Goal: Check status: Check status

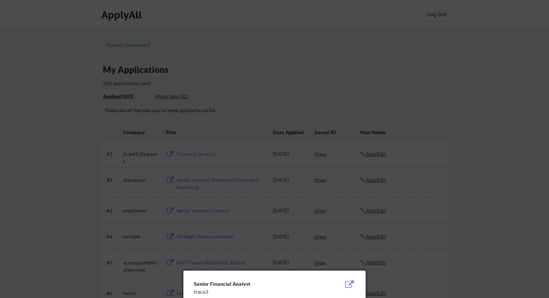
scroll to position [253, 0]
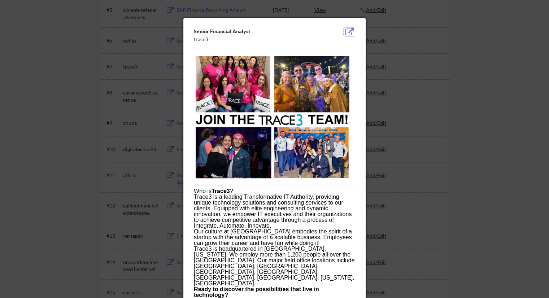
click at [350, 28] on button at bounding box center [349, 32] width 11 height 9
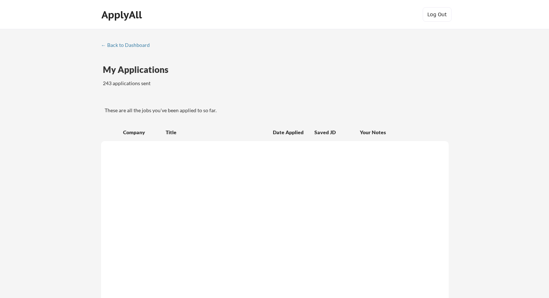
scroll to position [253, 0]
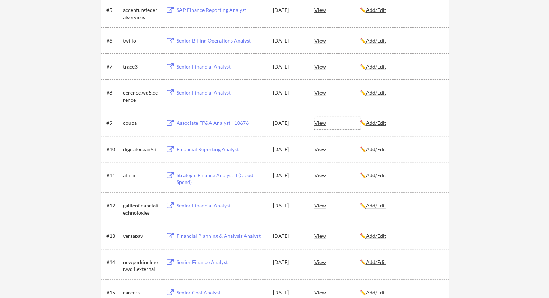
click at [315, 122] on div "View" at bounding box center [336, 122] width 45 height 13
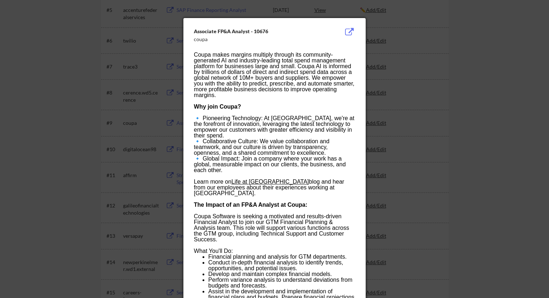
drag, startPoint x: 505, startPoint y: 109, endPoint x: 497, endPoint y: 106, distance: 7.8
click at [504, 109] on div at bounding box center [274, 149] width 549 height 298
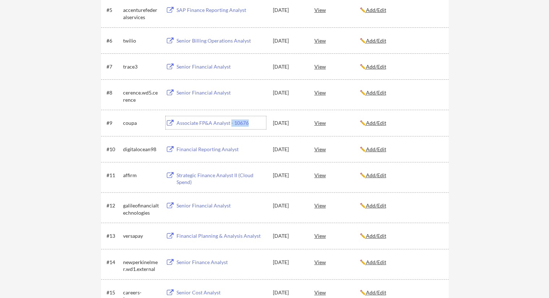
drag, startPoint x: 248, startPoint y: 123, endPoint x: 231, endPoint y: 123, distance: 17.0
click at [231, 123] on div "Associate FP&A Analyst - 10676" at bounding box center [222, 122] width 90 height 7
click at [321, 123] on div "View" at bounding box center [336, 122] width 45 height 13
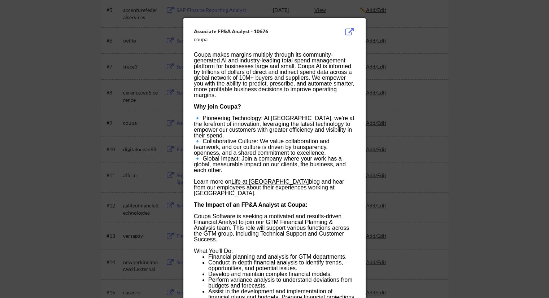
click at [403, 91] on div at bounding box center [274, 149] width 549 height 298
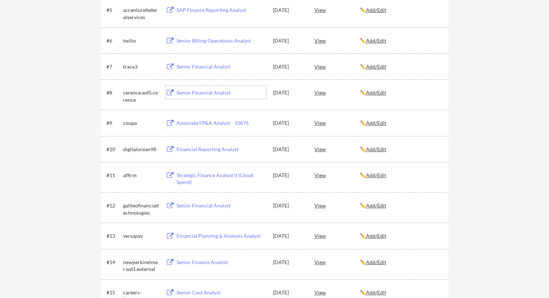
click at [220, 92] on div "Senior Financial Analyst" at bounding box center [222, 92] width 90 height 7
click at [218, 66] on div "Senior Financial Analyst" at bounding box center [222, 66] width 90 height 7
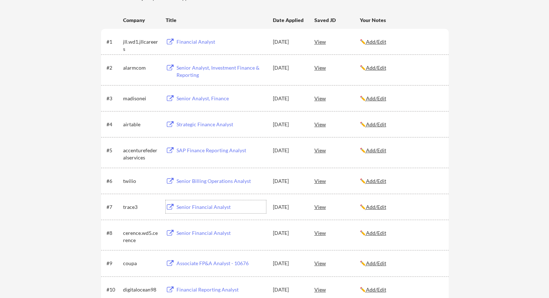
scroll to position [108, 0]
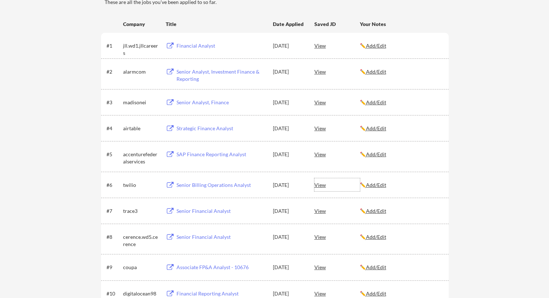
click at [323, 186] on div "View" at bounding box center [336, 184] width 45 height 13
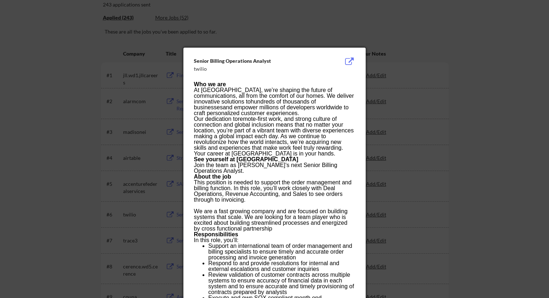
scroll to position [0, 0]
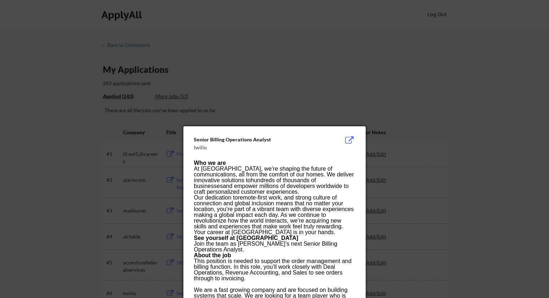
click at [323, 56] on div at bounding box center [274, 149] width 549 height 298
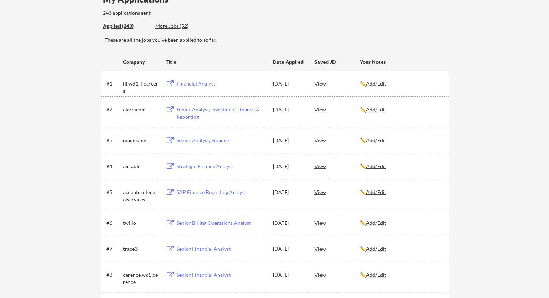
scroll to position [72, 0]
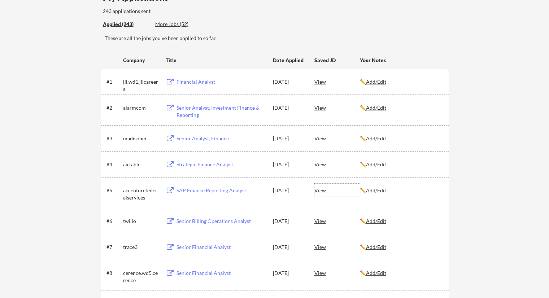
click at [318, 191] on div "View" at bounding box center [336, 190] width 45 height 13
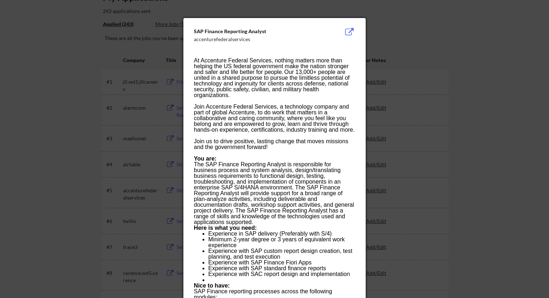
click at [399, 43] on div at bounding box center [274, 149] width 549 height 298
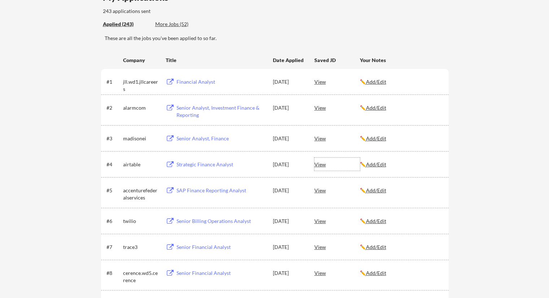
click at [323, 162] on div "View" at bounding box center [336, 164] width 45 height 13
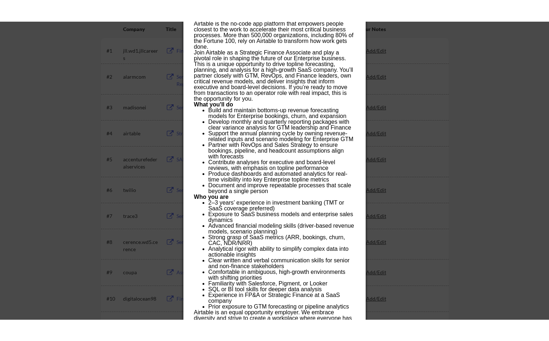
scroll to position [108, 0]
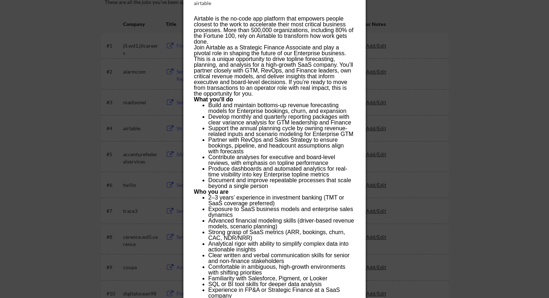
click at [530, 169] on div at bounding box center [274, 149] width 549 height 298
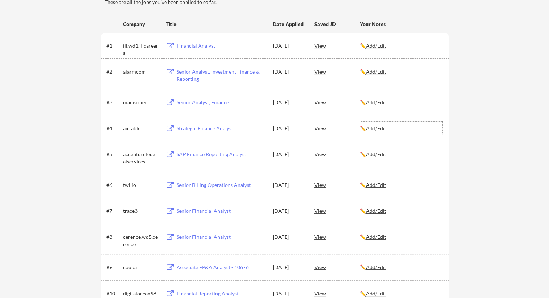
click at [383, 127] on u "Add/Edit" at bounding box center [376, 128] width 20 height 6
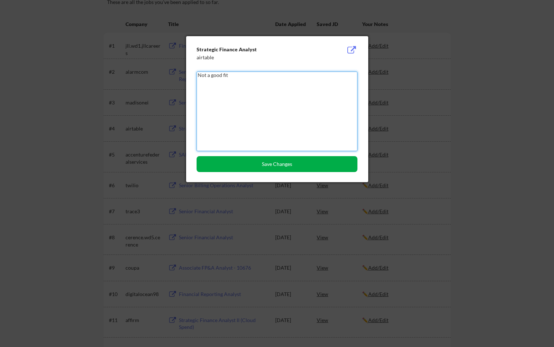
type textarea "Not a good fit"
click at [344, 167] on button "Save Changes" at bounding box center [277, 164] width 161 height 16
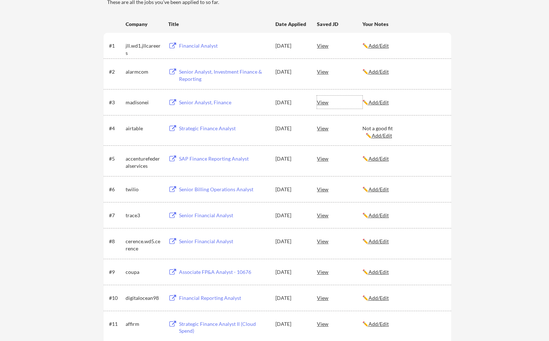
click at [322, 103] on div "View" at bounding box center [339, 102] width 45 height 13
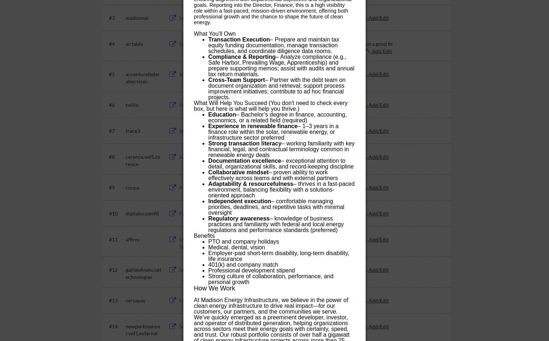
scroll to position [190, 0]
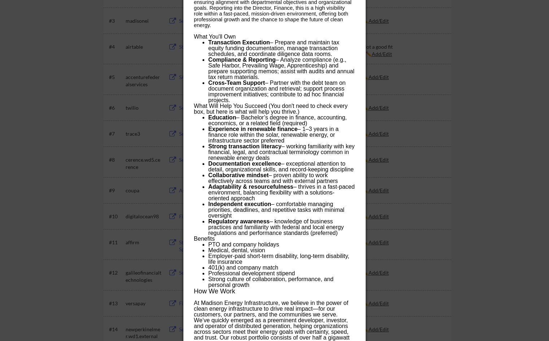
click at [481, 192] on div at bounding box center [274, 170] width 549 height 341
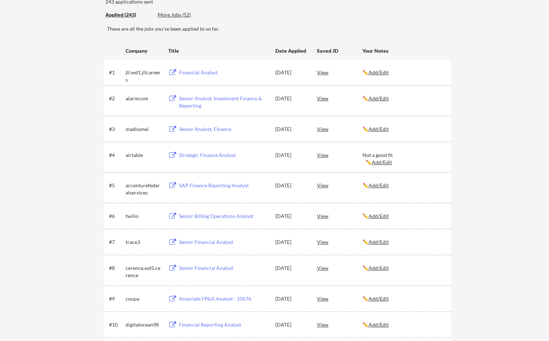
scroll to position [45, 0]
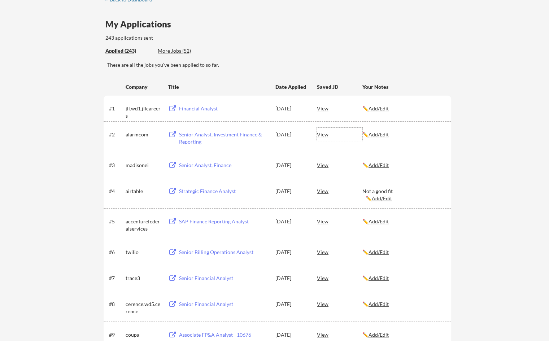
click at [327, 132] on div "View" at bounding box center [339, 134] width 45 height 13
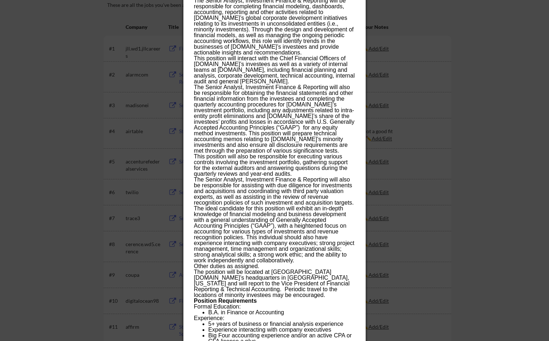
scroll to position [118, 0]
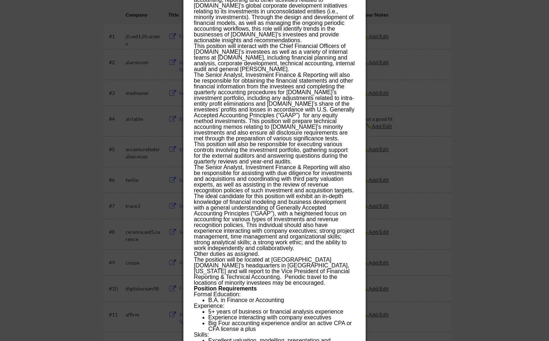
click at [497, 227] on div at bounding box center [274, 170] width 549 height 341
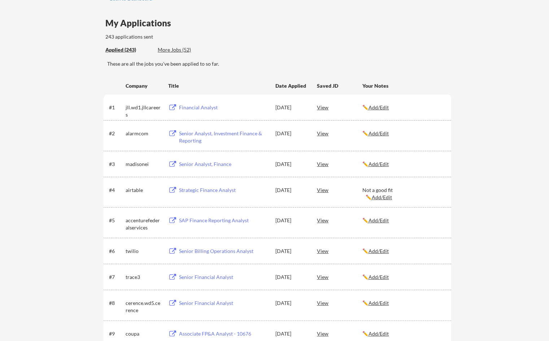
scroll to position [45, 0]
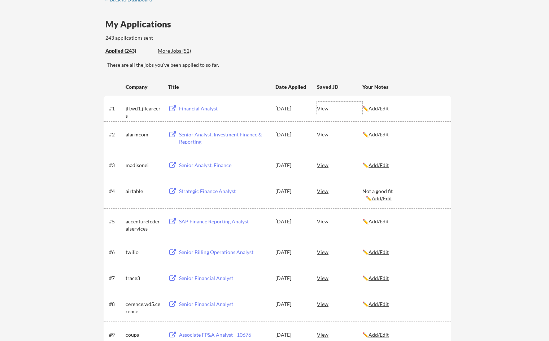
click at [325, 110] on div "View" at bounding box center [339, 108] width 45 height 13
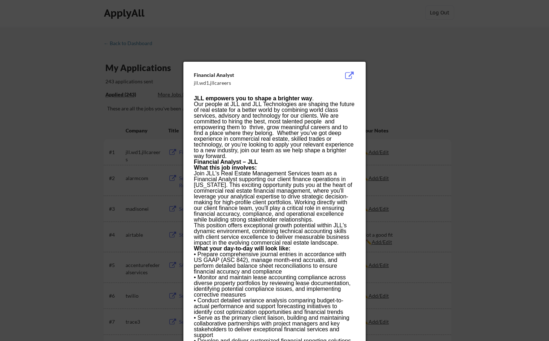
scroll to position [0, 0]
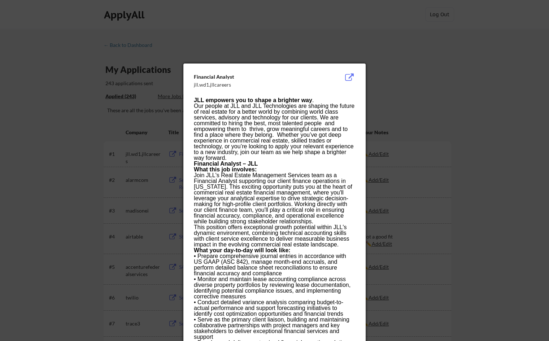
click at [523, 251] on div at bounding box center [274, 170] width 549 height 341
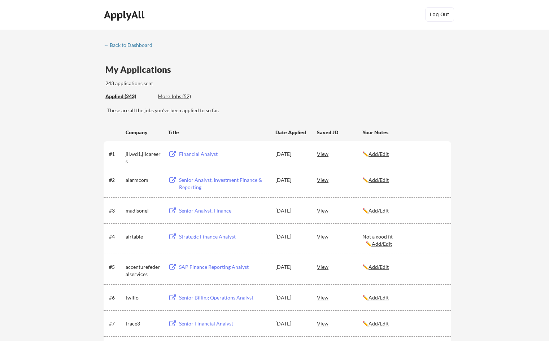
scroll to position [36, 0]
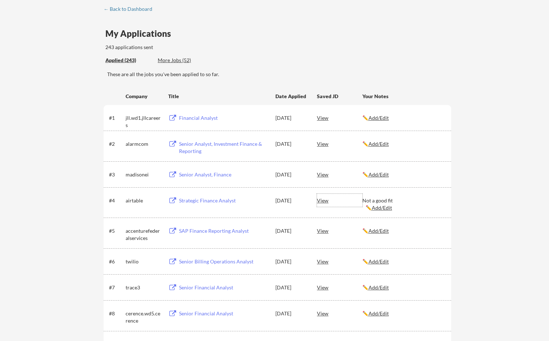
click at [324, 203] on div "View" at bounding box center [339, 200] width 45 height 13
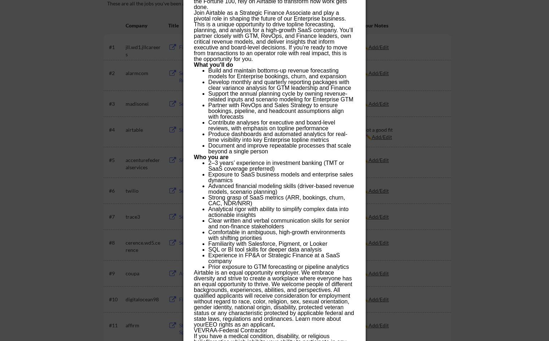
scroll to position [108, 0]
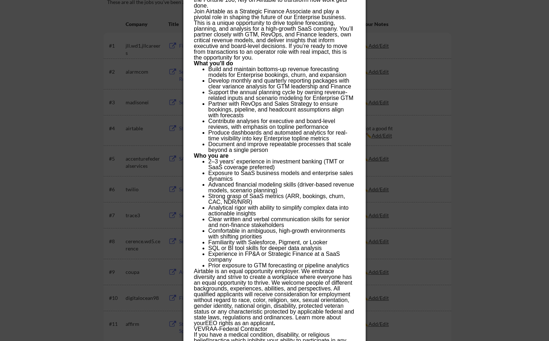
click at [482, 177] on div at bounding box center [274, 170] width 549 height 341
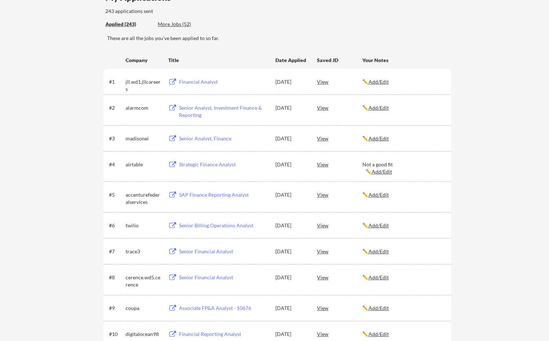
scroll to position [36, 0]
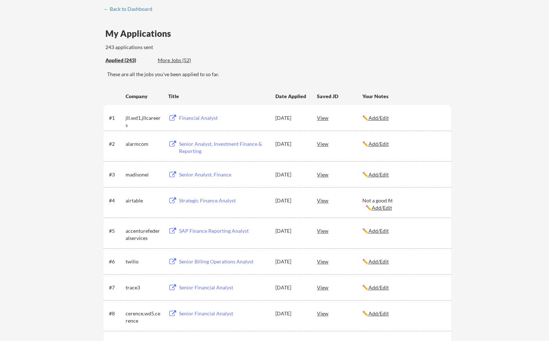
click at [326, 175] on div "View" at bounding box center [339, 174] width 45 height 13
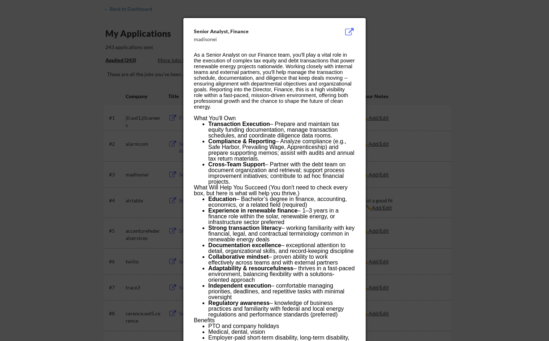
click at [546, 205] on div at bounding box center [274, 170] width 549 height 341
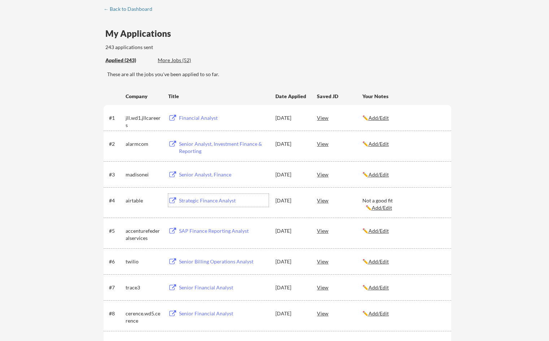
click at [227, 198] on div "Strategic Finance Analyst" at bounding box center [224, 200] width 90 height 7
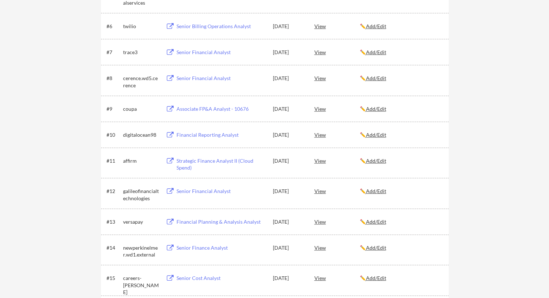
scroll to position [217, 0]
